Goal: Task Accomplishment & Management: Manage account settings

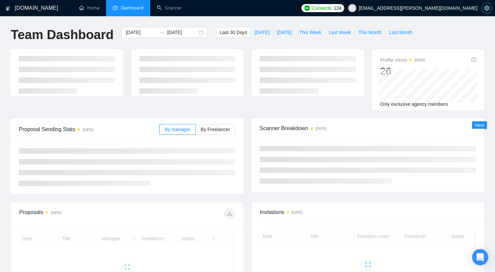
click at [486, 9] on icon "setting" at bounding box center [487, 7] width 5 height 5
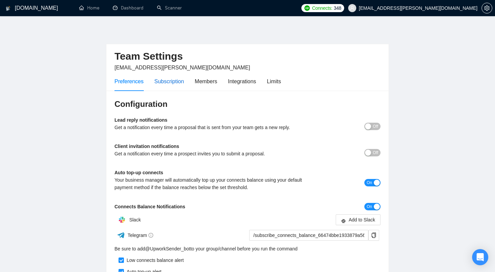
click at [175, 81] on div "Subscription" at bounding box center [169, 81] width 30 height 8
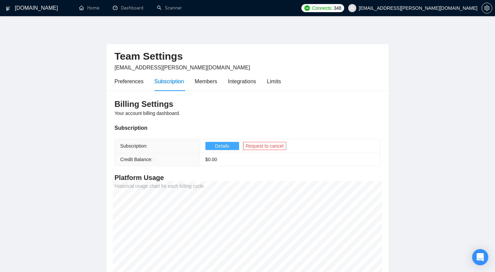
click at [221, 147] on span "Details" at bounding box center [222, 145] width 14 height 7
click at [221, 146] on span "Details" at bounding box center [222, 145] width 14 height 7
